Goal: Complete application form

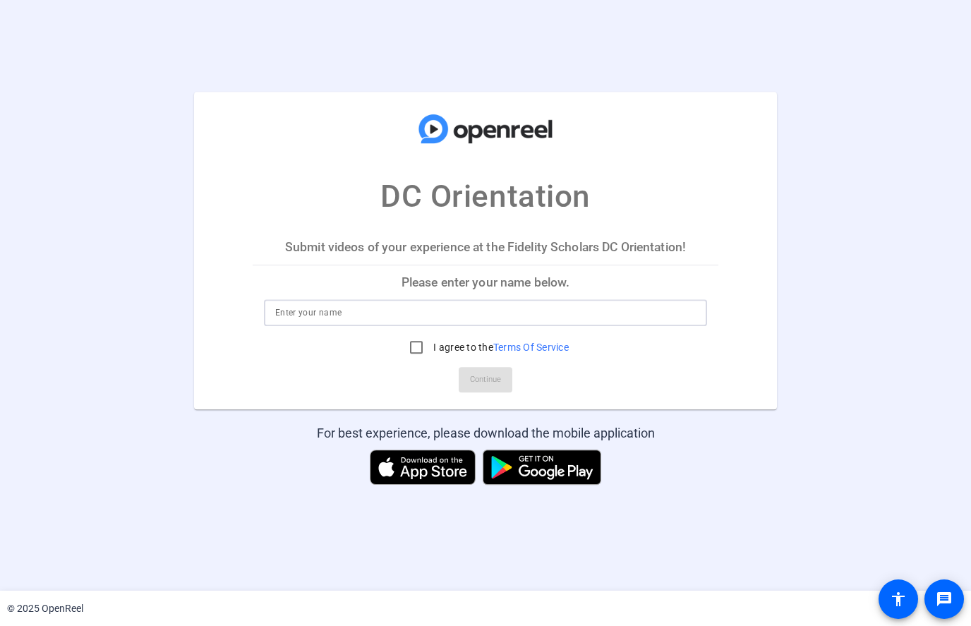
click at [599, 318] on input at bounding box center [485, 312] width 421 height 17
type input "[PERSON_NAME]"
click at [421, 348] on input "I agree to the Terms Of Service" at bounding box center [416, 347] width 28 height 28
checkbox input "true"
click at [479, 379] on span "Continue" at bounding box center [485, 379] width 31 height 21
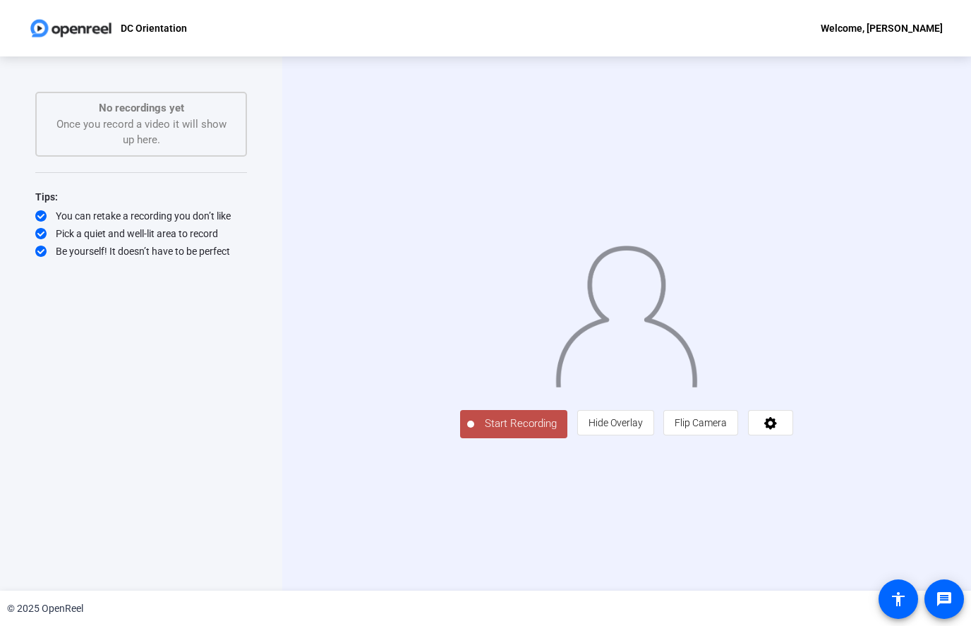
click at [162, 127] on div "No recordings yet Once you record a video it will show up here." at bounding box center [141, 124] width 181 height 48
click at [145, 34] on p "DC Orientation" at bounding box center [154, 28] width 66 height 17
click at [150, 150] on div "No recordings yet Once you record a video it will show up here." at bounding box center [141, 124] width 212 height 65
click at [138, 248] on div "Be yourself! It doesn’t have to be perfect" at bounding box center [141, 251] width 212 height 14
click at [793, 440] on span at bounding box center [771, 423] width 44 height 34
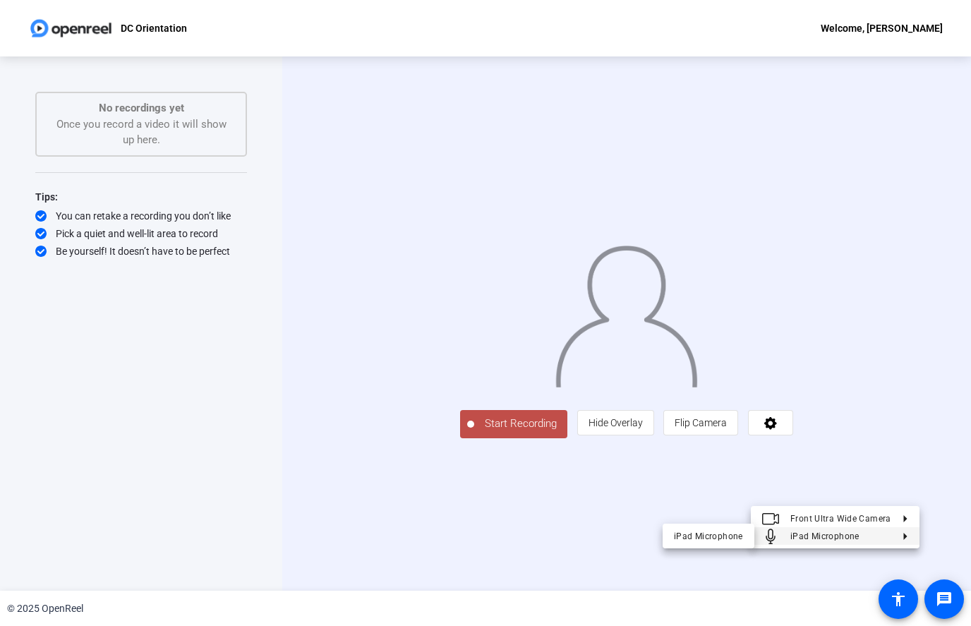
click at [578, 551] on div at bounding box center [485, 313] width 971 height 626
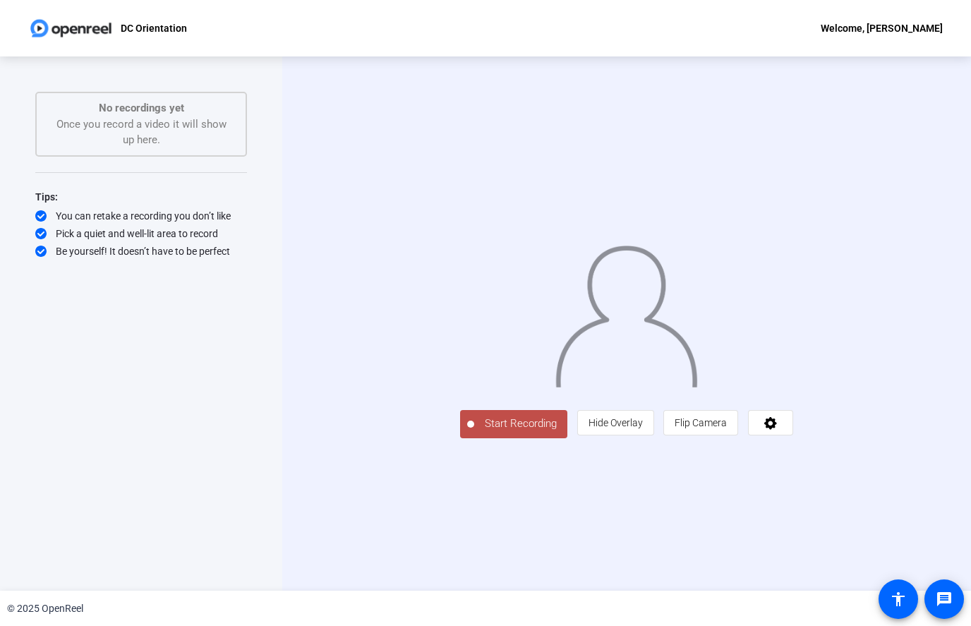
click at [884, 23] on div "Welcome, [PERSON_NAME]" at bounding box center [882, 28] width 122 height 17
